Goal: Find specific fact: Find specific fact

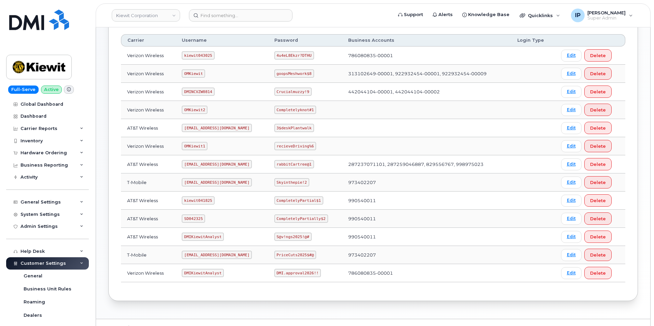
scroll to position [124, 0]
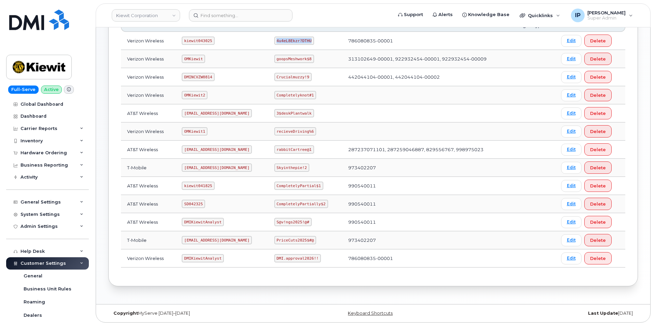
drag, startPoint x: 310, startPoint y: 40, endPoint x: 277, endPoint y: 40, distance: 32.8
click at [277, 40] on code "4u4eL8Ekzr?DTHU" at bounding box center [294, 41] width 40 height 8
copy code "4u4eL8Ekzr?DTHU"
